Goal: Task Accomplishment & Management: Use online tool/utility

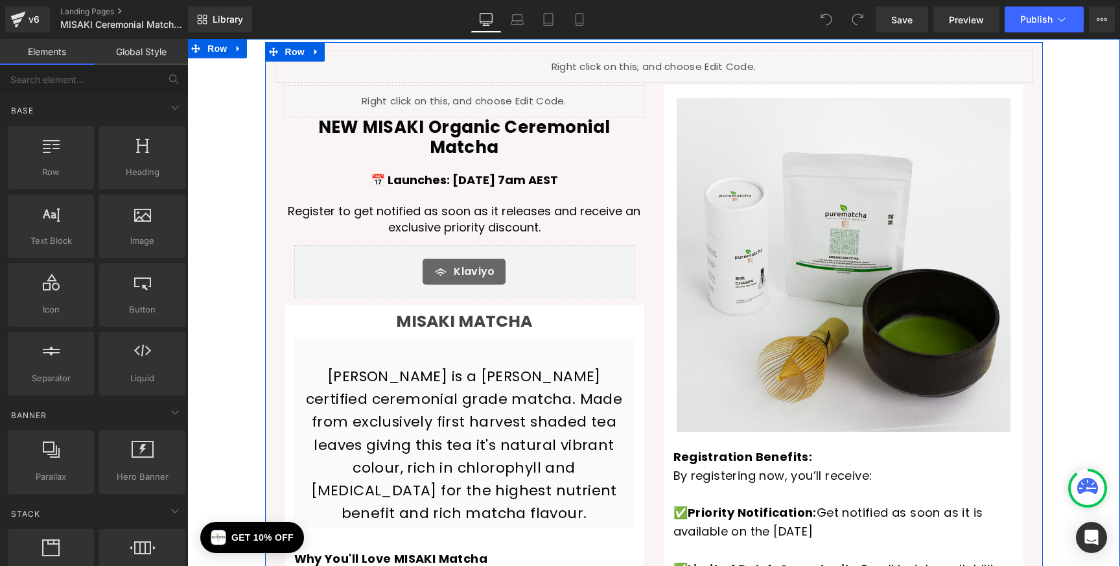
click at [673, 62] on link at bounding box center [669, 61] width 14 height 16
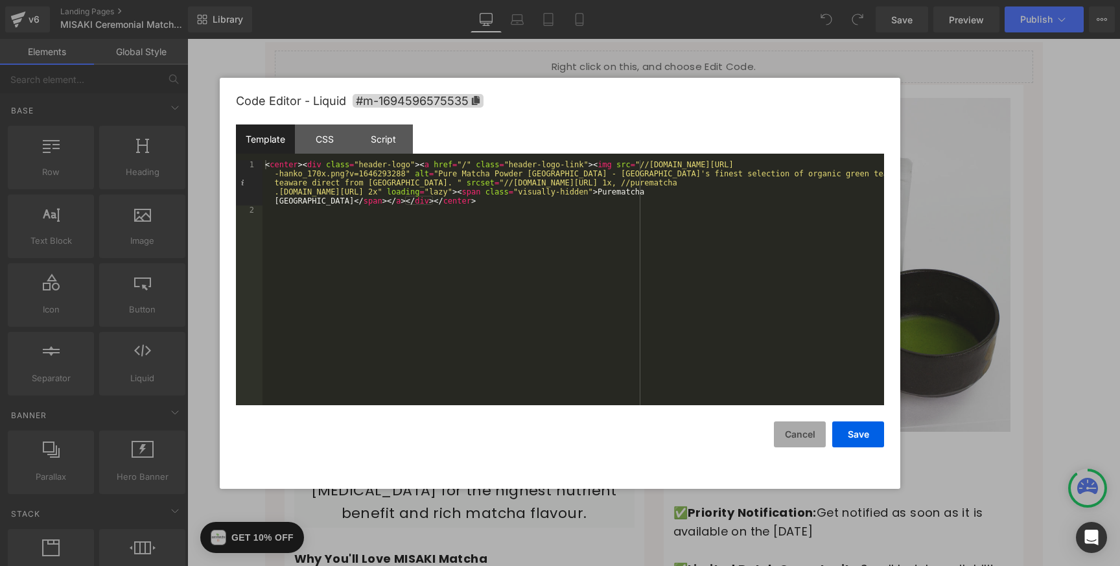
click at [808, 445] on button "Cancel" at bounding box center [800, 434] width 52 height 26
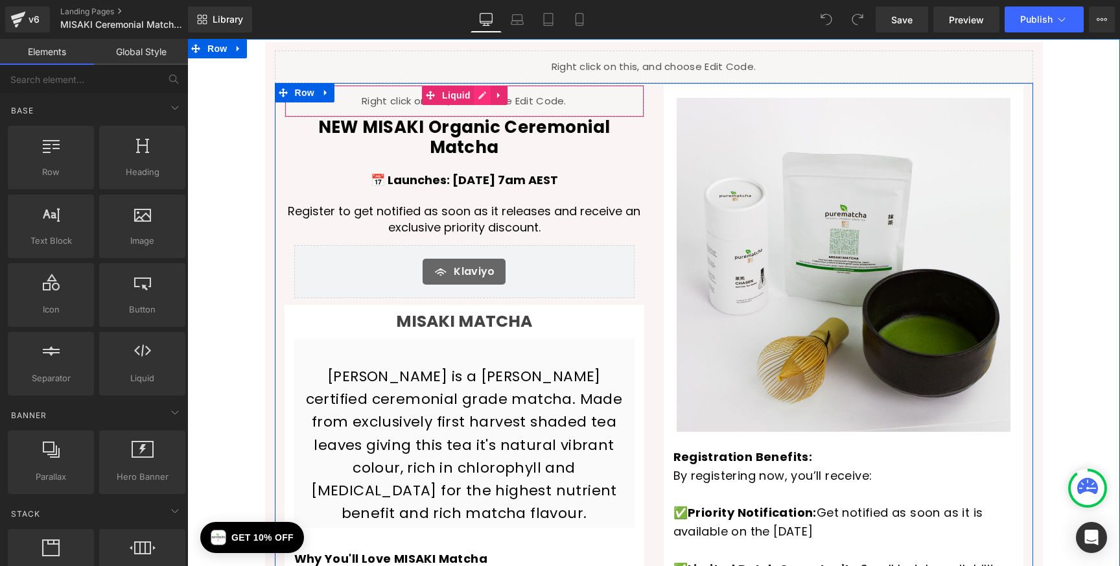
click at [482, 93] on icon at bounding box center [482, 95] width 8 height 8
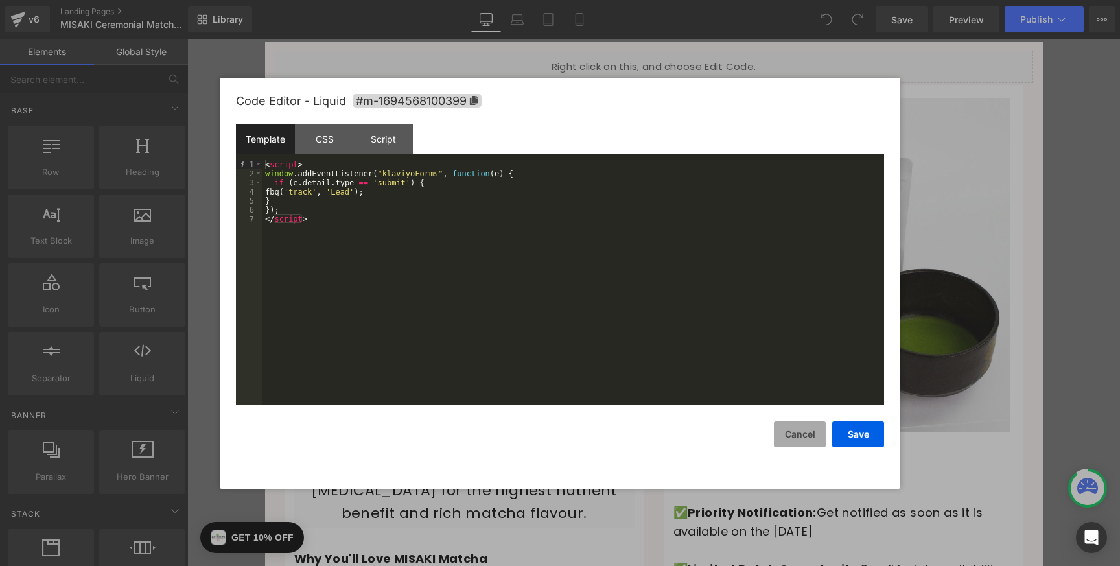
click at [790, 430] on button "Cancel" at bounding box center [800, 434] width 52 height 26
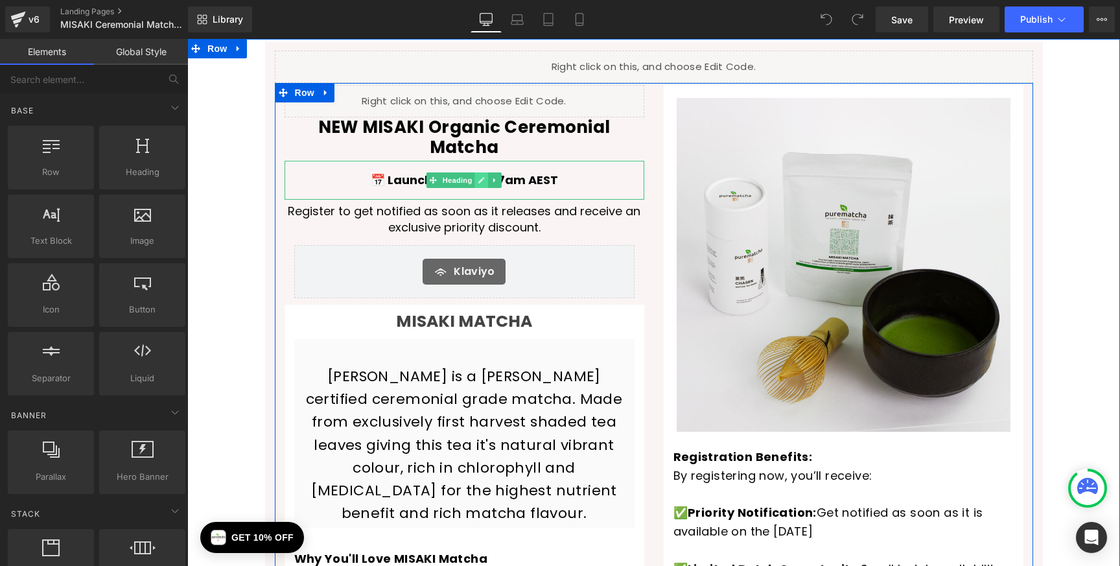
click at [481, 177] on icon at bounding box center [481, 180] width 6 height 6
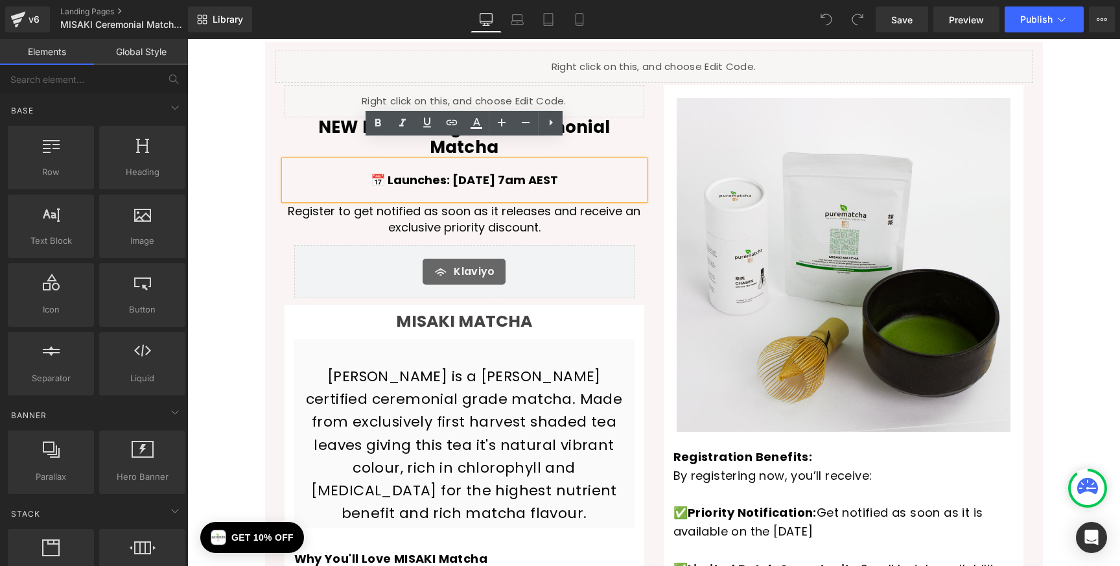
click at [486, 94] on ul "Liquid" at bounding box center [464, 96] width 68 height 16
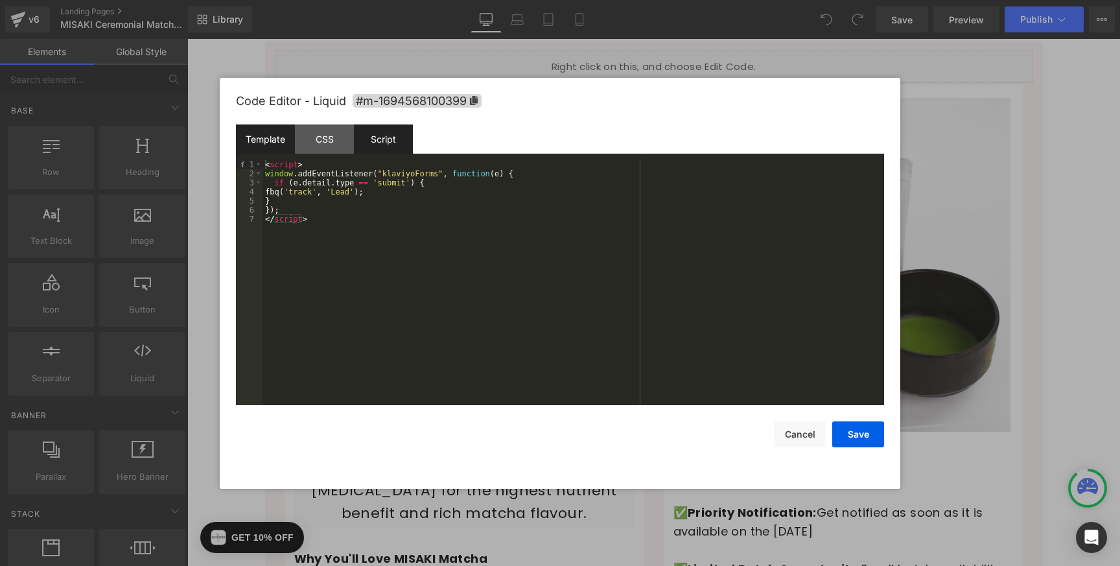
click at [395, 137] on div "Script" at bounding box center [383, 138] width 59 height 29
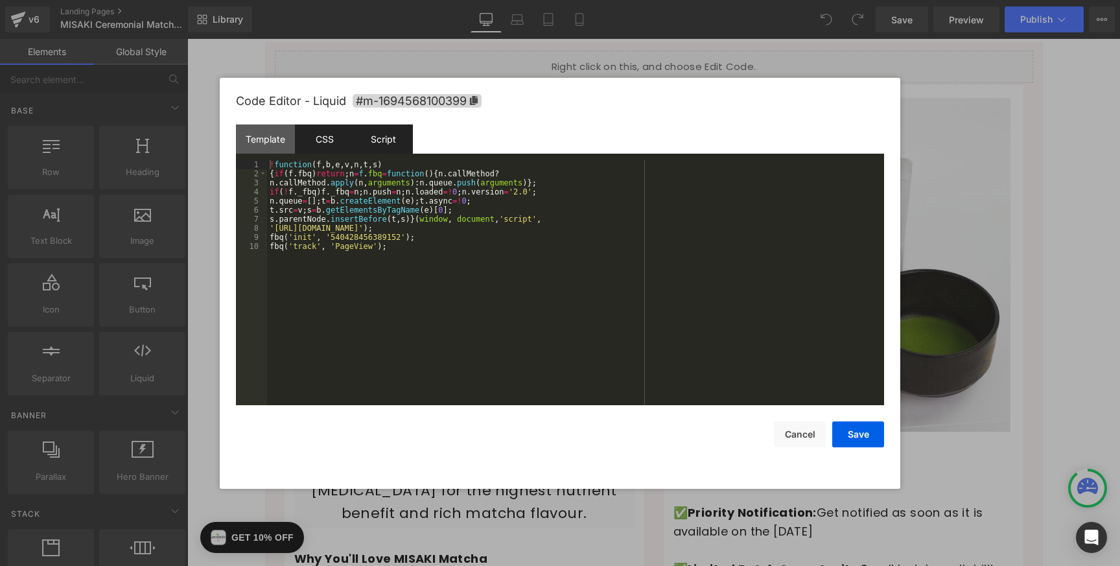
click at [327, 131] on div "CSS" at bounding box center [324, 138] width 59 height 29
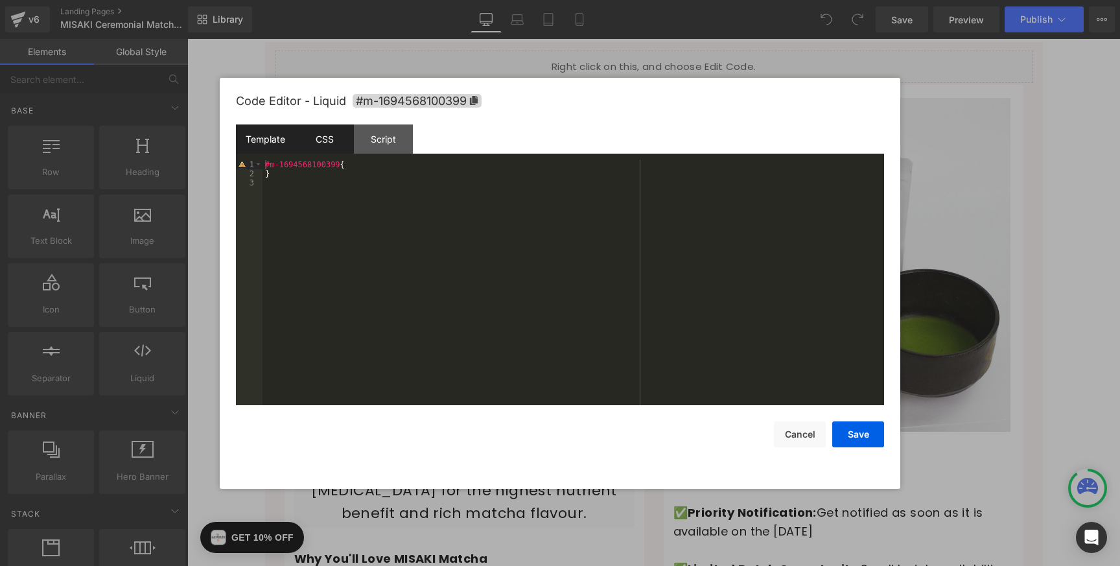
click at [269, 138] on div "Template" at bounding box center [265, 138] width 59 height 29
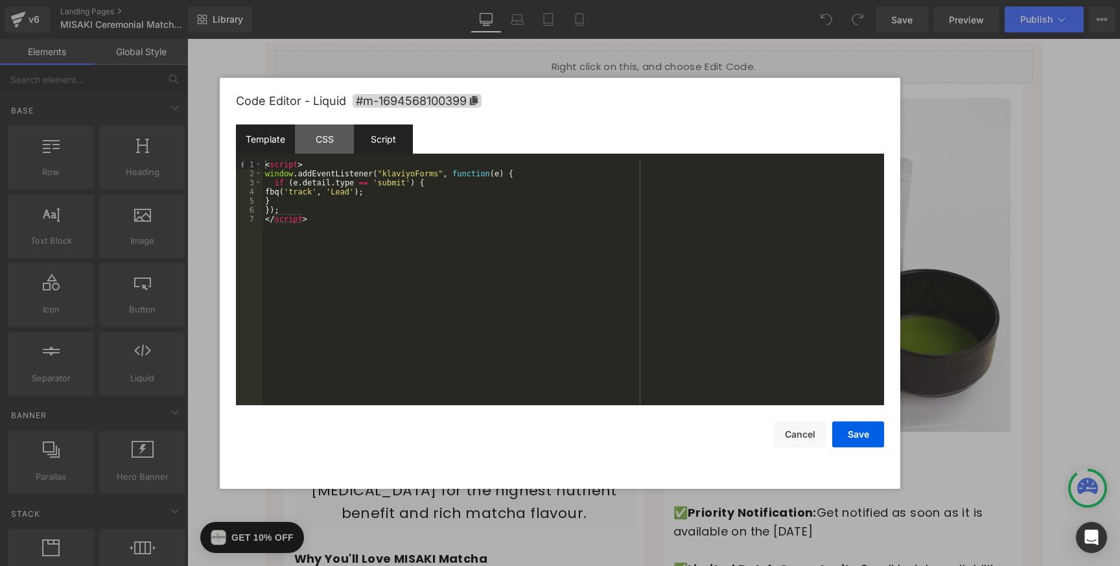
click at [375, 142] on div "Script" at bounding box center [383, 138] width 59 height 29
